Goal: Information Seeking & Learning: Learn about a topic

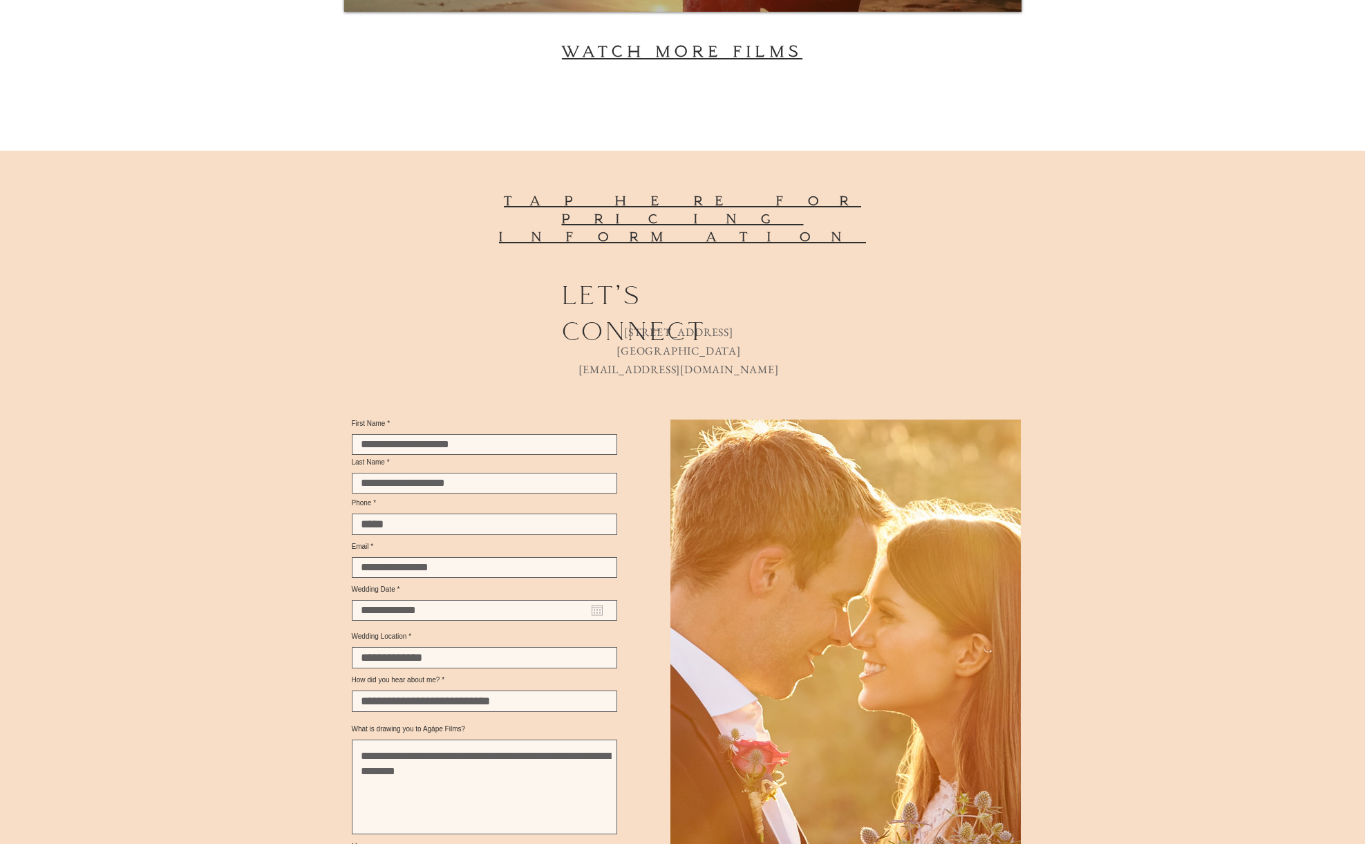
scroll to position [4185, 0]
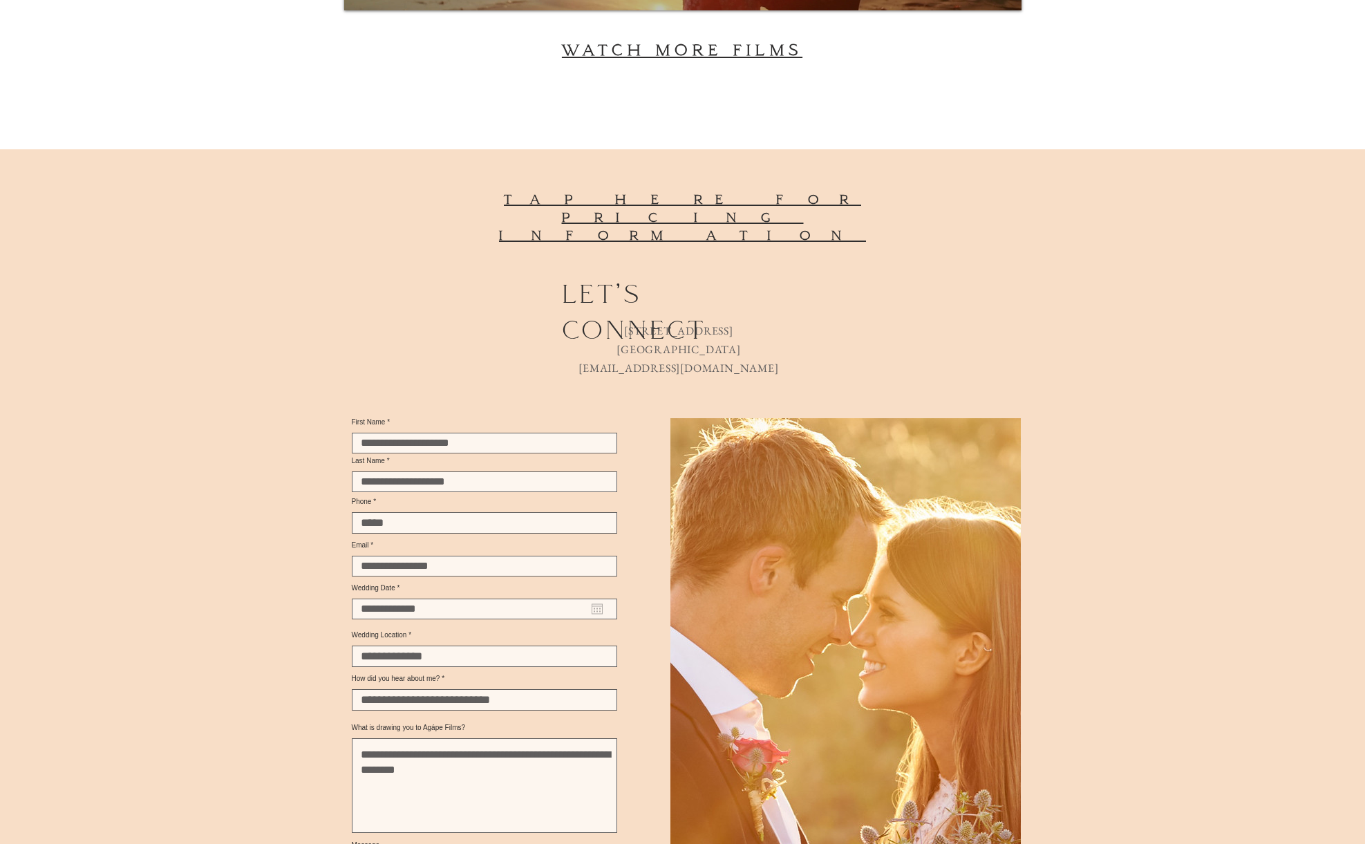
click at [552, 192] on span "tap here for pricing information" at bounding box center [682, 218] width 367 height 52
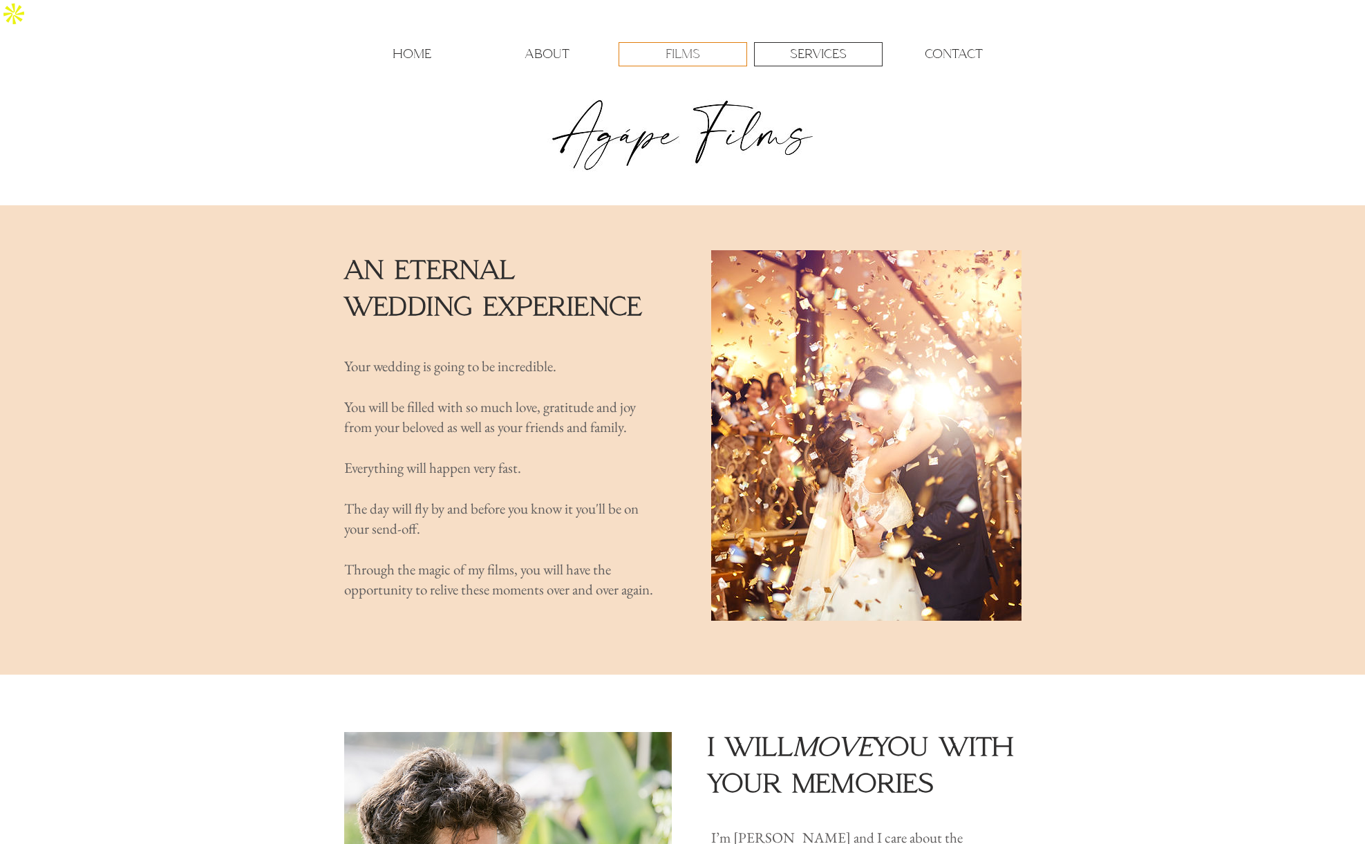
click at [695, 43] on p "FILMS" at bounding box center [683, 54] width 35 height 23
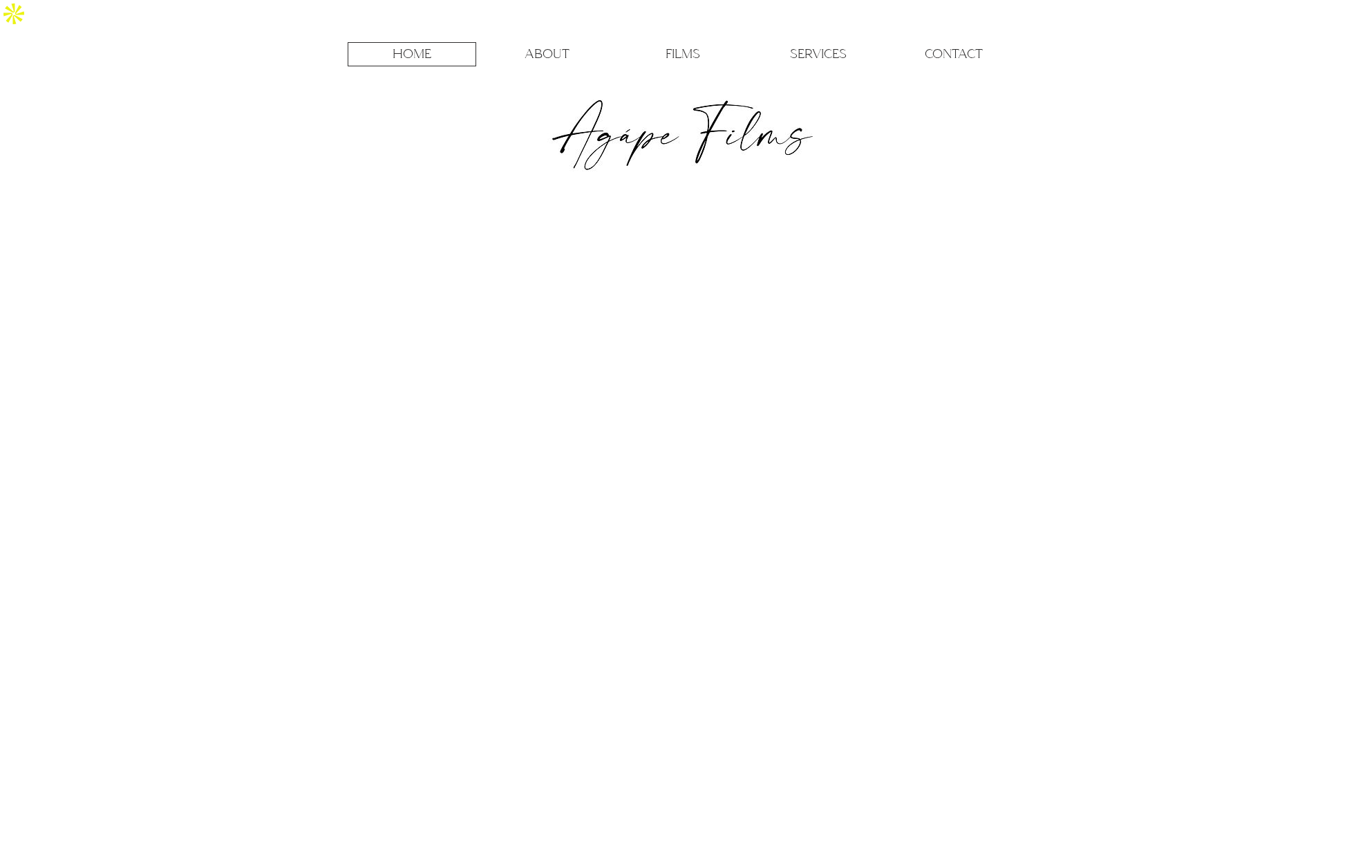
scroll to position [4185, 0]
